Goal: Task Accomplishment & Management: Use online tool/utility

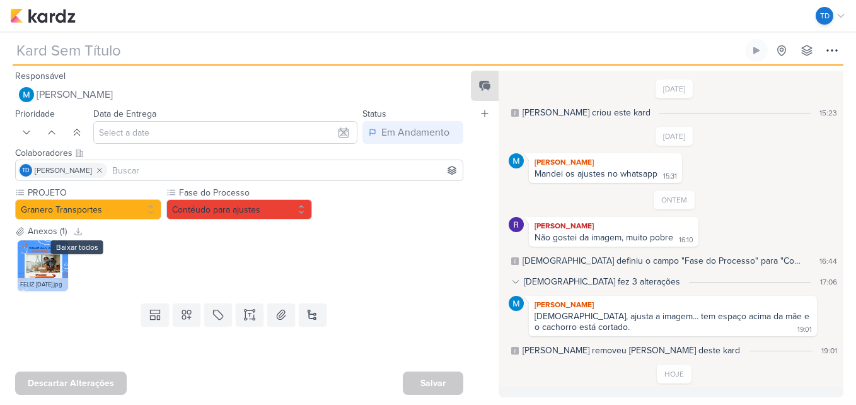
type input "[STORY] [DATE]"
type input "[DATE] 23:59"
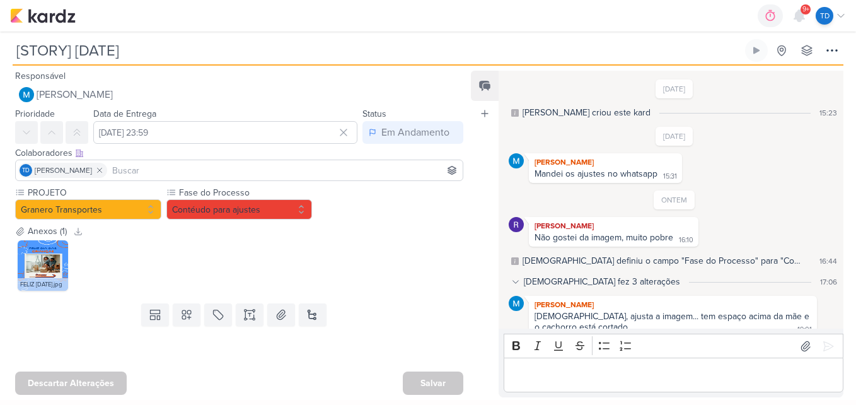
scroll to position [81, 0]
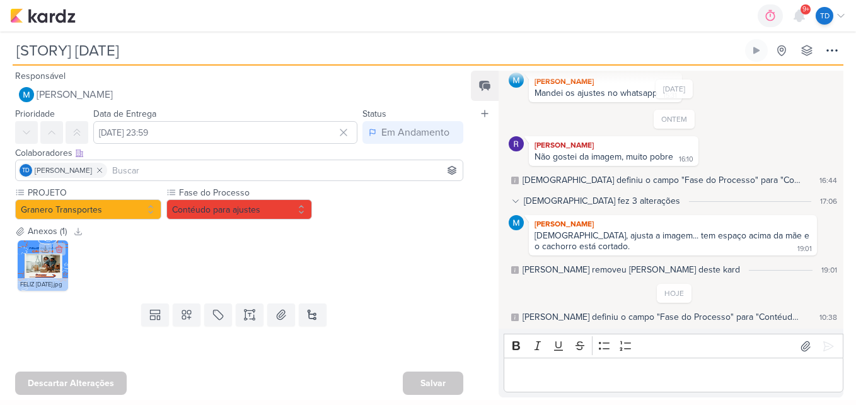
click at [46, 267] on img at bounding box center [43, 265] width 50 height 50
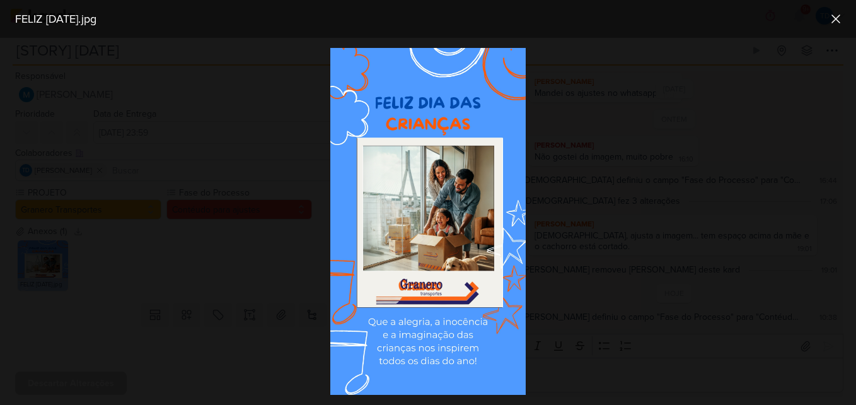
click at [294, 280] on div at bounding box center [428, 221] width 856 height 367
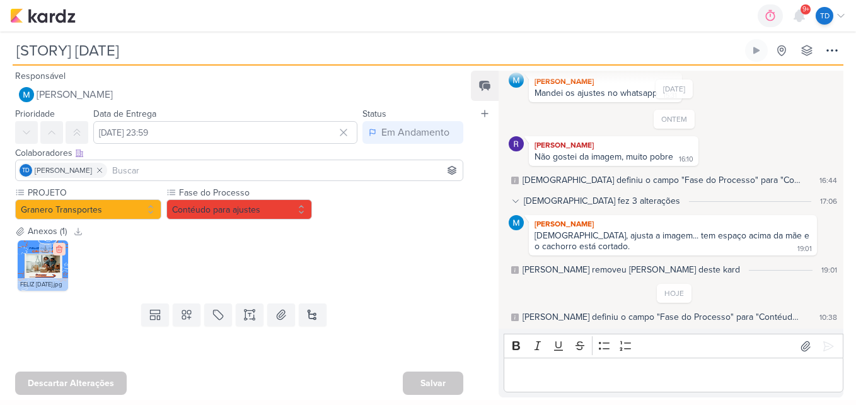
click at [61, 247] on icon at bounding box center [59, 249] width 6 height 7
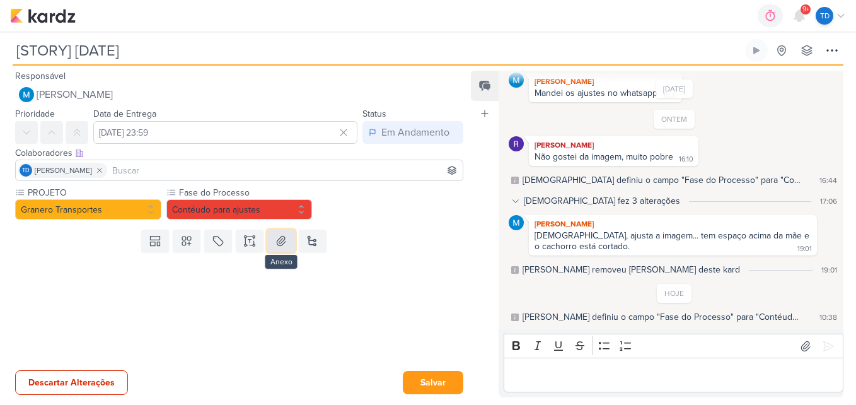
click at [275, 241] on icon at bounding box center [281, 240] width 13 height 13
click at [275, 238] on icon at bounding box center [281, 240] width 13 height 13
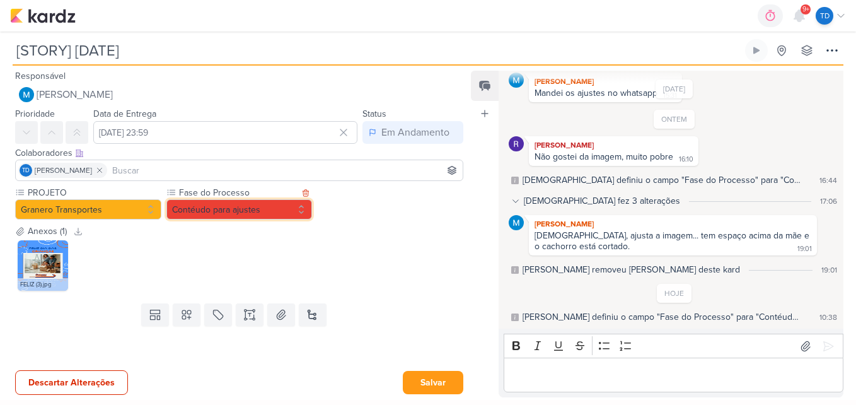
click at [287, 209] on button "Contéudo para ajustes" at bounding box center [239, 209] width 146 height 20
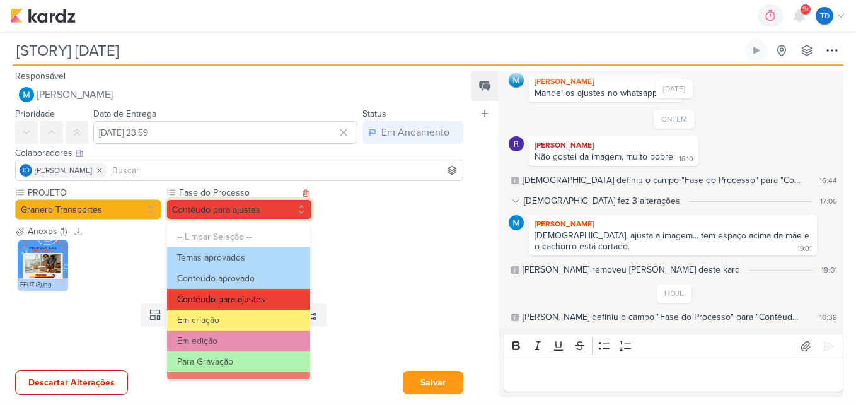
scroll to position [122, 0]
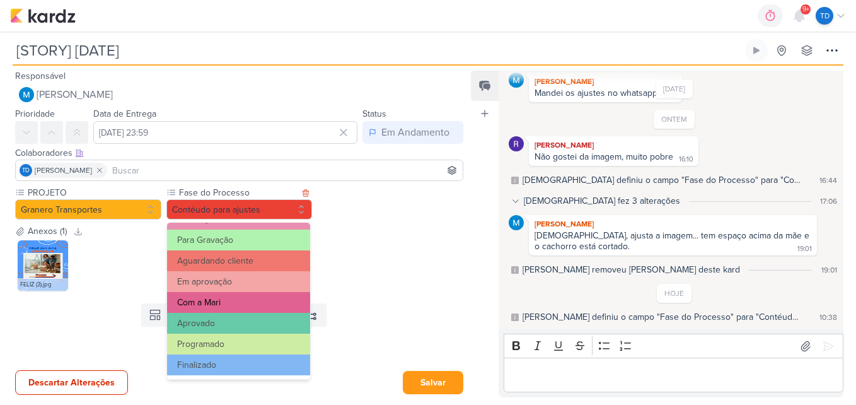
click at [231, 300] on button "Com a Mari" at bounding box center [238, 302] width 143 height 21
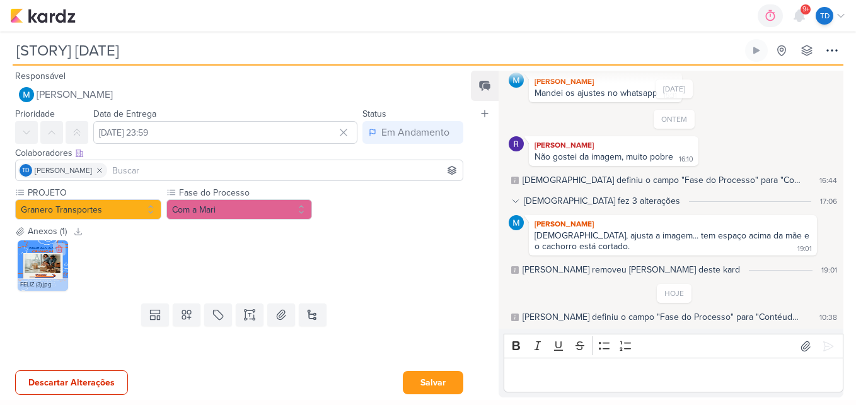
click at [35, 269] on img at bounding box center [43, 265] width 50 height 50
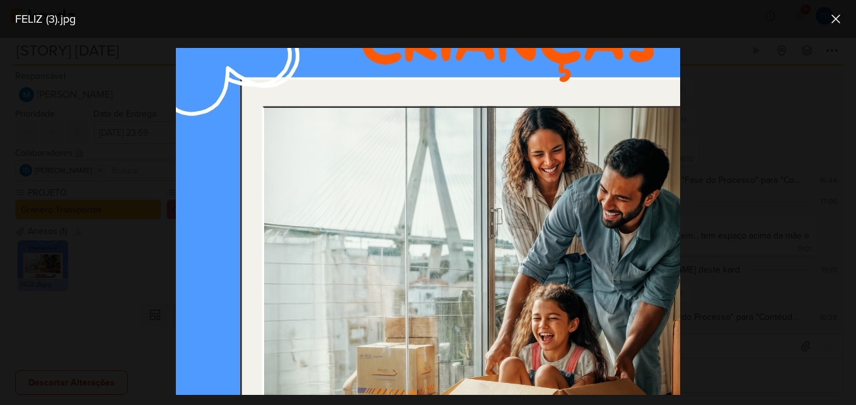
scroll to position [254, 9]
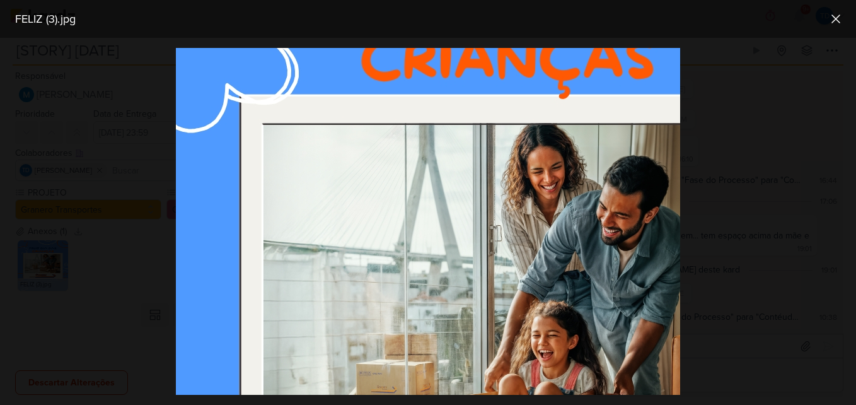
click at [151, 221] on div at bounding box center [428, 221] width 856 height 367
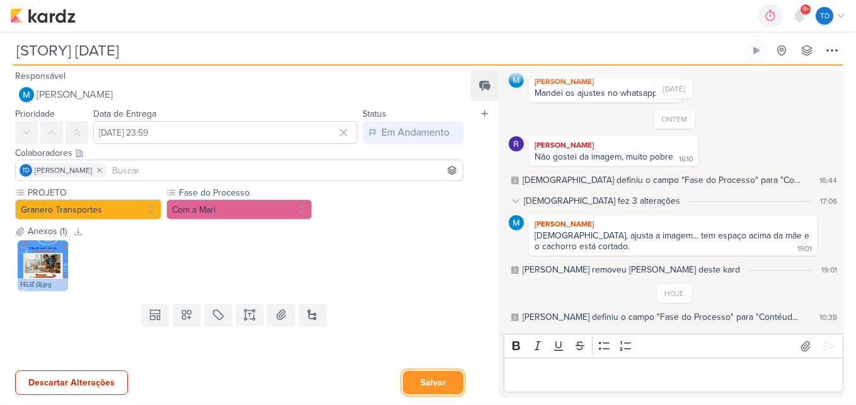
click at [443, 385] on button "Salvar" at bounding box center [433, 382] width 61 height 23
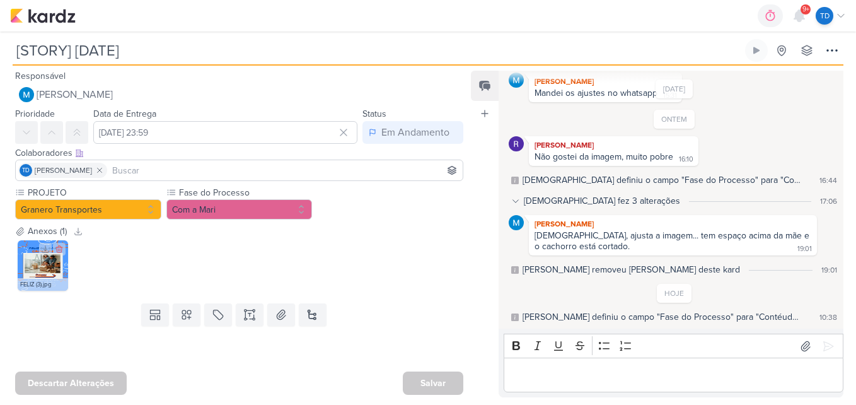
click at [32, 272] on img at bounding box center [43, 265] width 50 height 50
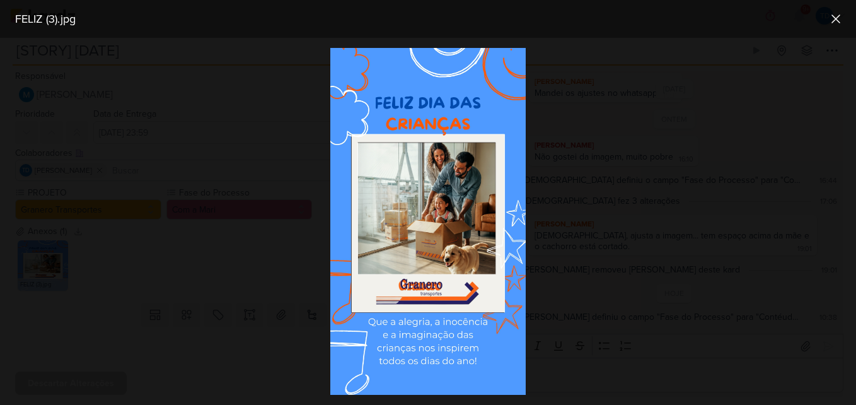
click at [313, 249] on div at bounding box center [428, 221] width 856 height 367
